Goal: Task Accomplishment & Management: Complete application form

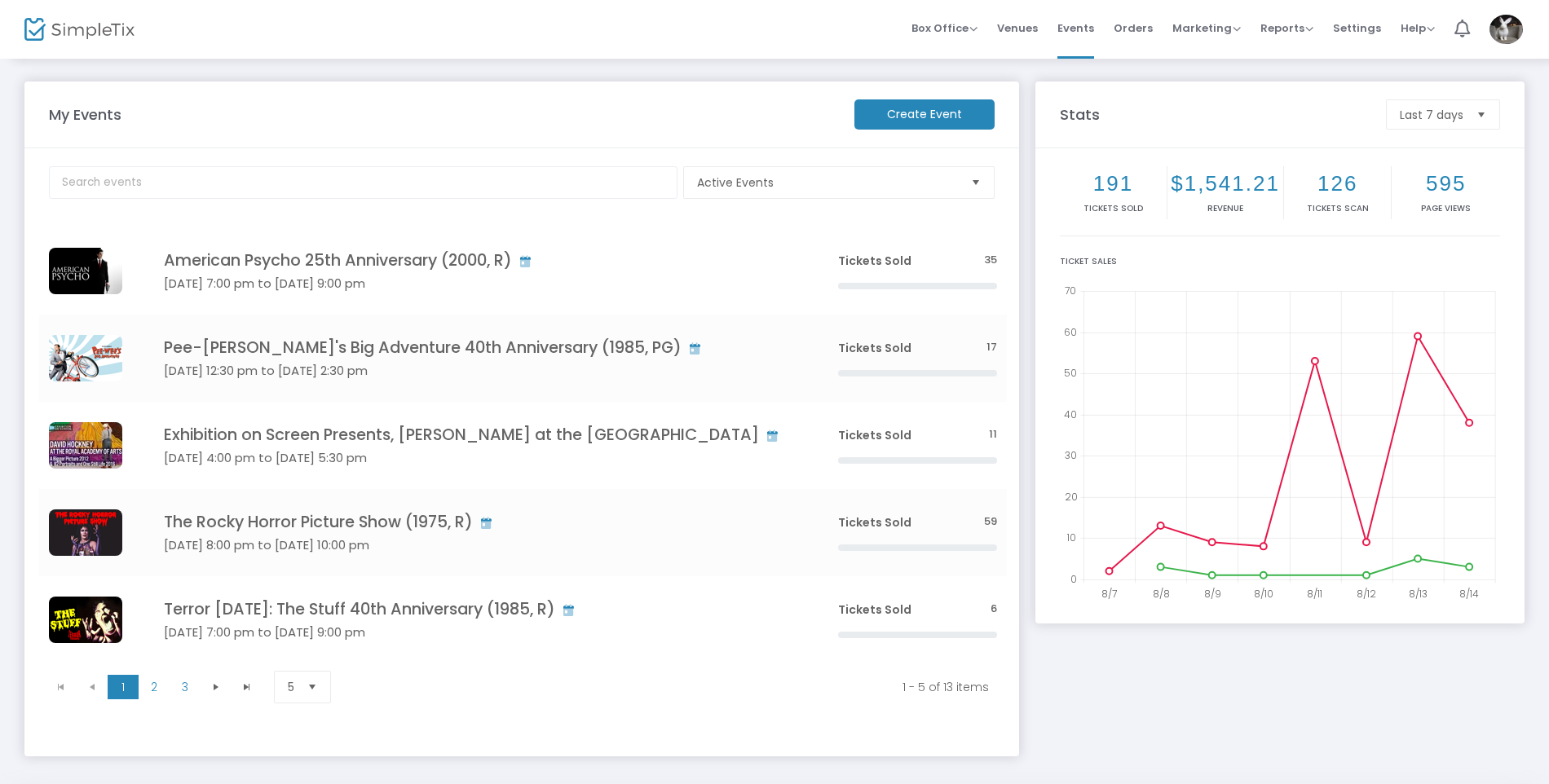
click at [900, 113] on m-button "Create Event" at bounding box center [925, 114] width 140 height 30
